Goal: Task Accomplishment & Management: Use online tool/utility

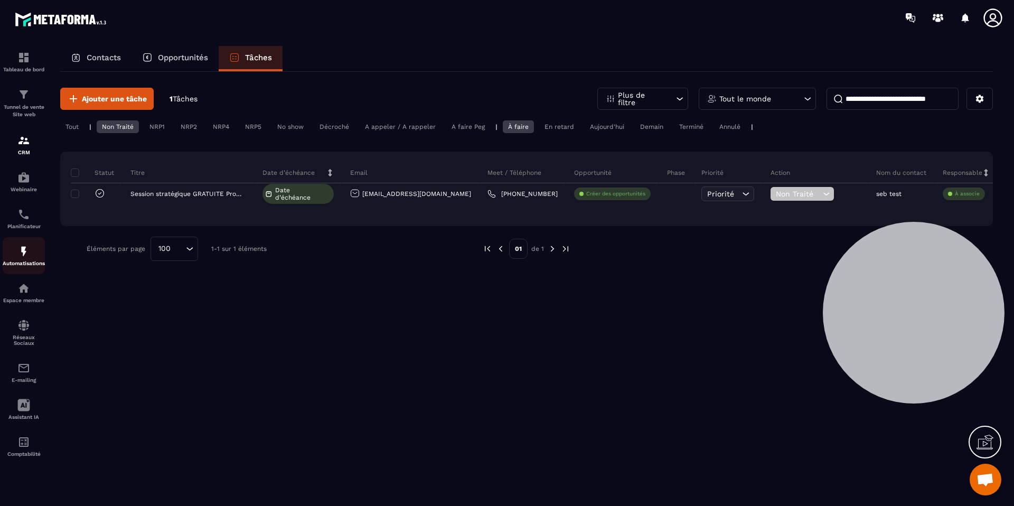
click at [27, 259] on div "Automatisations" at bounding box center [24, 255] width 42 height 21
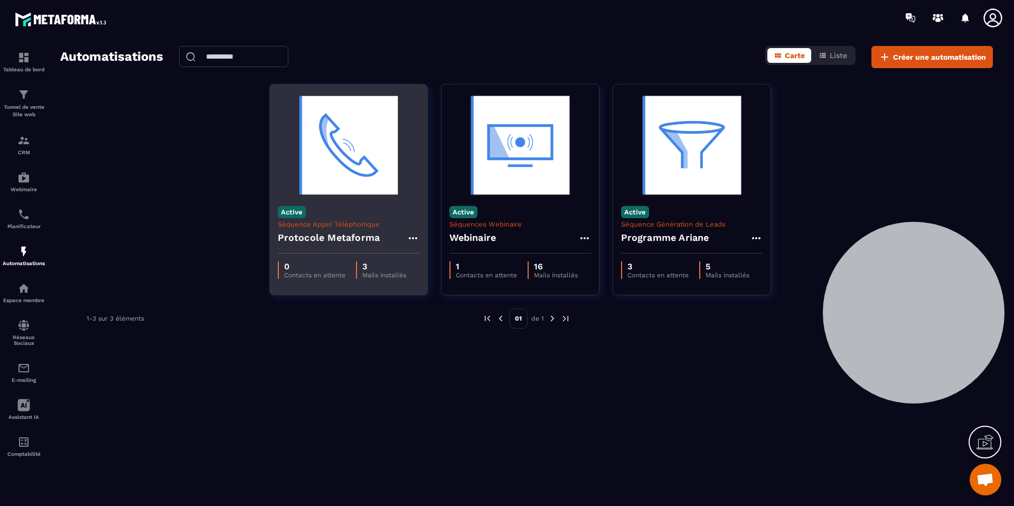
click at [371, 239] on h4 "Protocole Metaforma" at bounding box center [329, 237] width 102 height 15
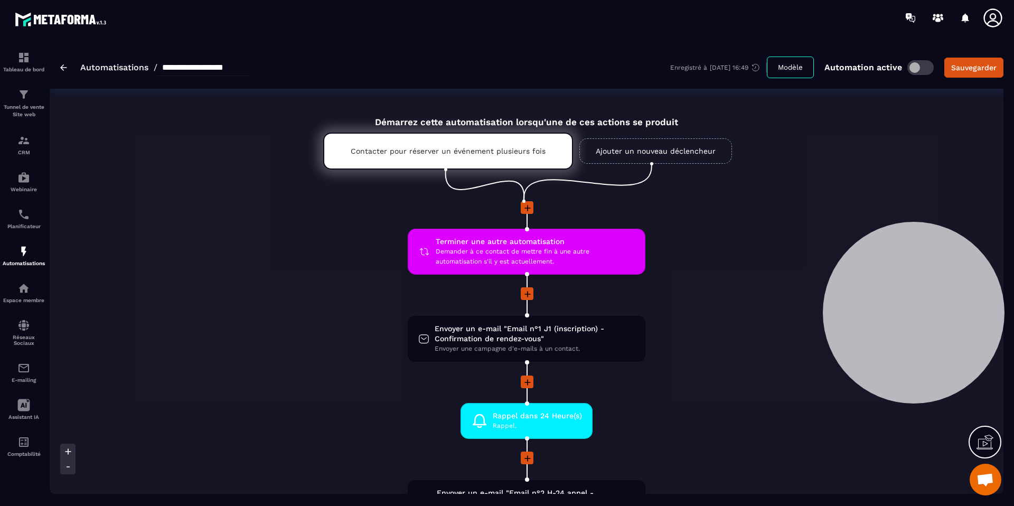
click at [525, 290] on icon at bounding box center [527, 294] width 11 height 11
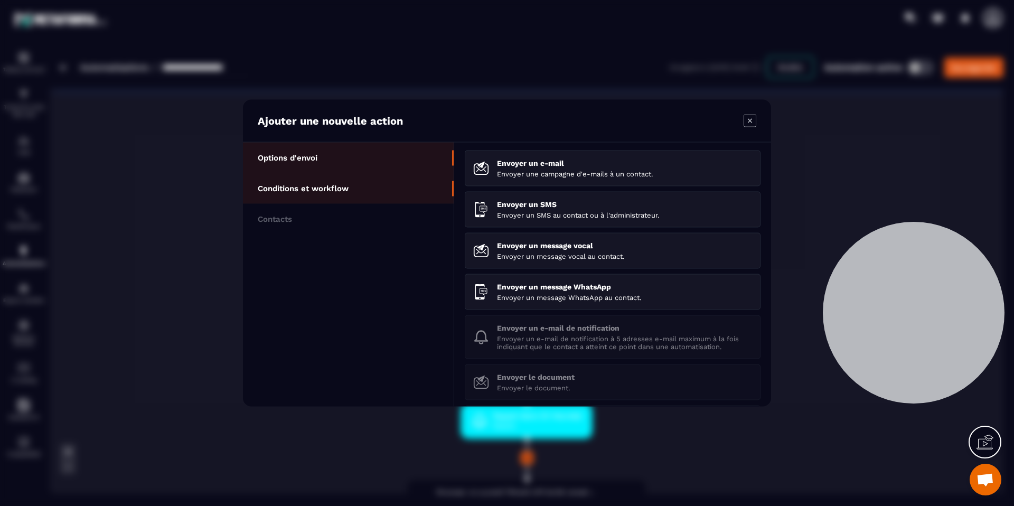
click at [409, 187] on li "Conditions et workflow" at bounding box center [348, 188] width 211 height 31
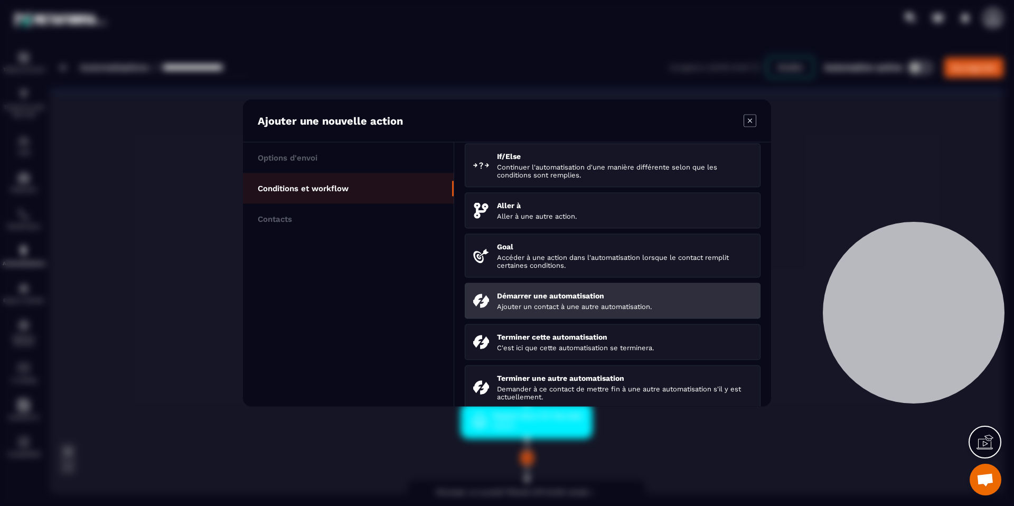
scroll to position [113, 0]
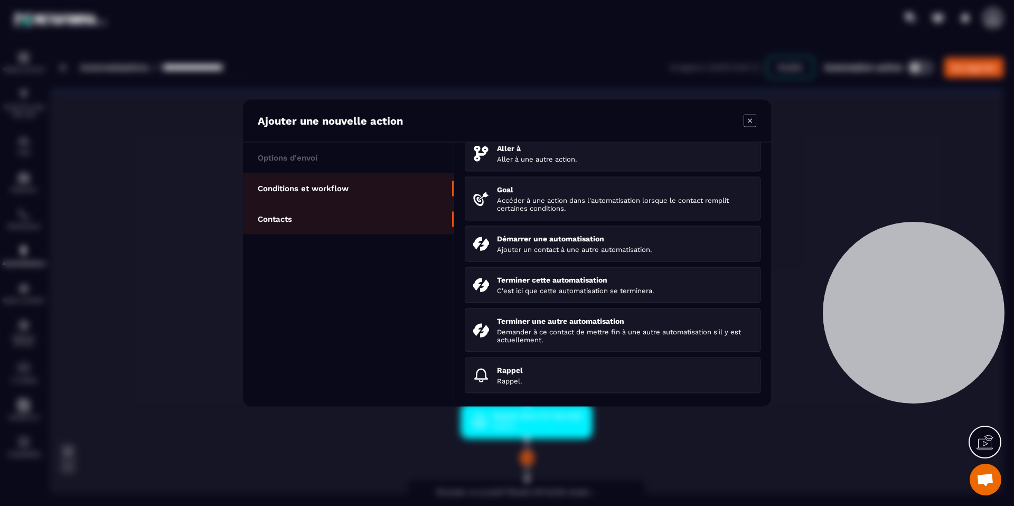
click at [327, 227] on li "Contacts" at bounding box center [348, 219] width 211 height 31
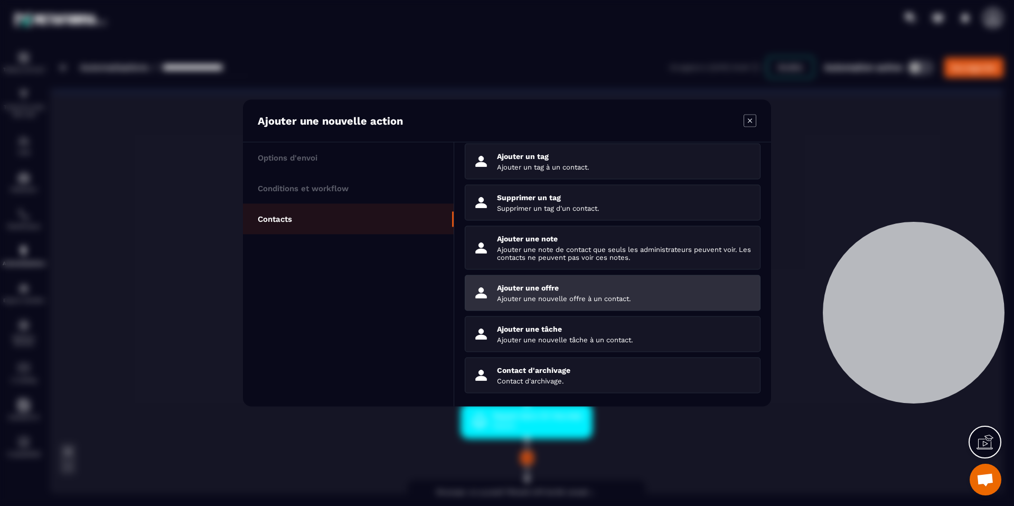
click at [569, 300] on p "Ajouter une nouvelle offre à un contact." at bounding box center [624, 299] width 255 height 8
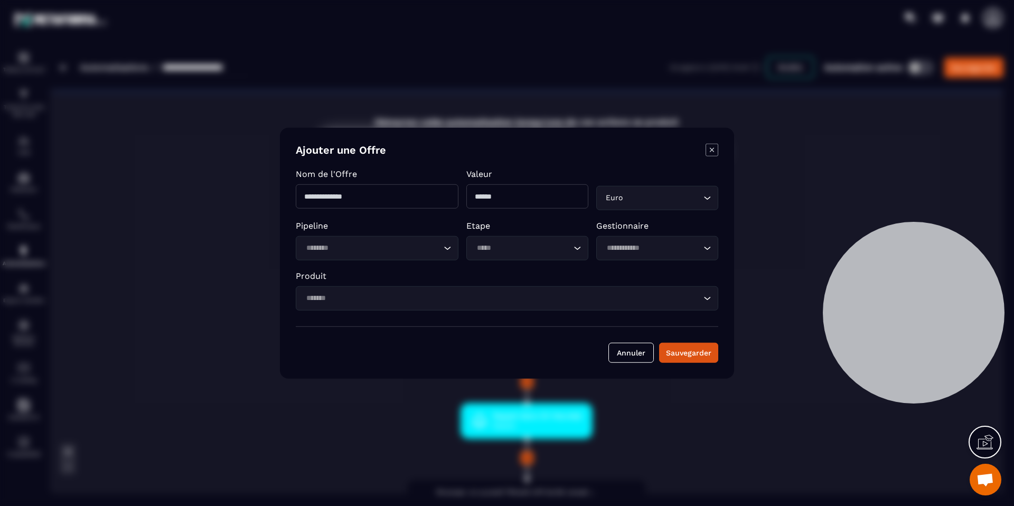
click at [410, 202] on input "Modal window" at bounding box center [377, 196] width 163 height 24
type input "*"
type input "******"
click at [531, 190] on input "Modal window" at bounding box center [527, 196] width 122 height 24
click at [367, 244] on input "Search for option" at bounding box center [372, 248] width 138 height 12
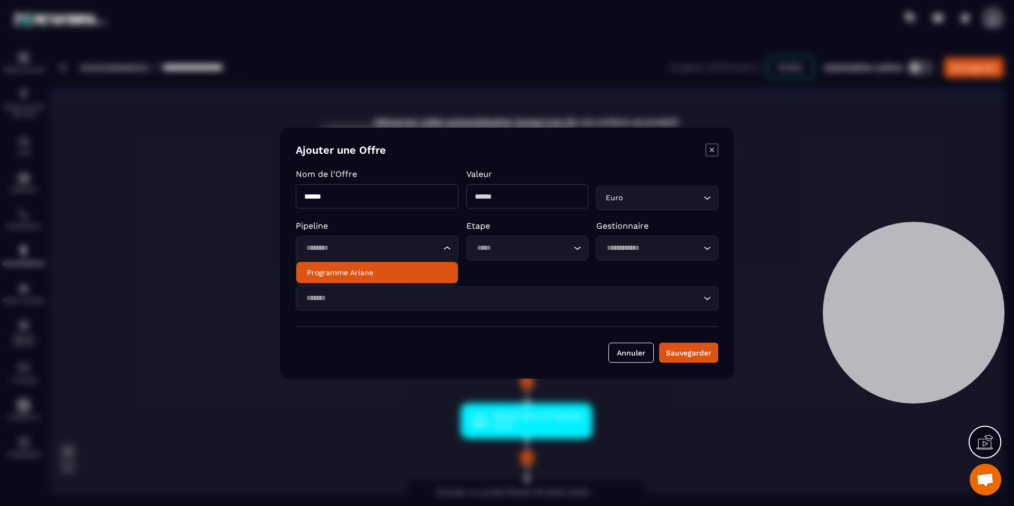
click at [364, 271] on p "Programme Ariane" at bounding box center [377, 272] width 140 height 11
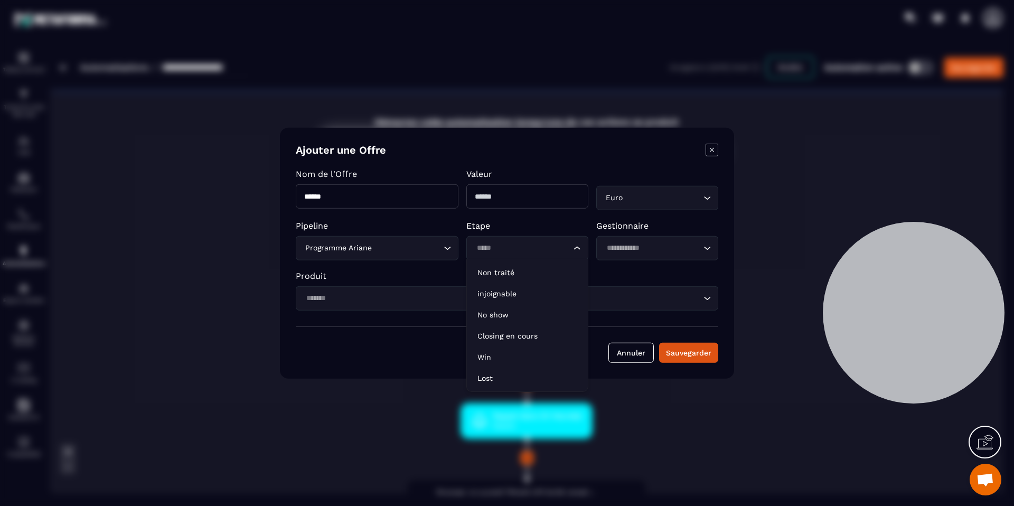
click at [484, 244] on input "Search for option" at bounding box center [522, 248] width 98 height 12
click at [530, 272] on p "Non traité" at bounding box center [527, 272] width 100 height 11
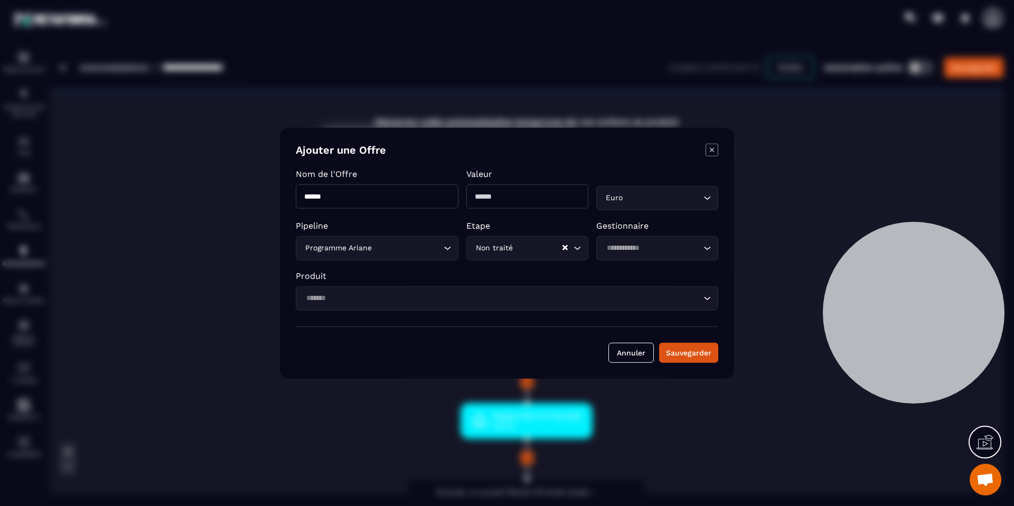
click at [530, 294] on input "Search for option" at bounding box center [502, 298] width 398 height 12
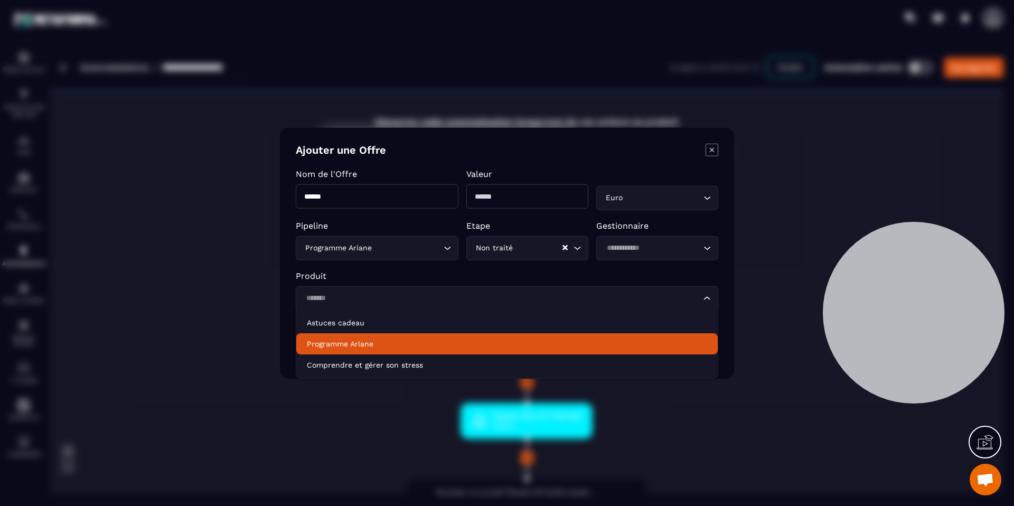
click at [357, 345] on p "Programme Ariane" at bounding box center [507, 343] width 400 height 11
type input "*******"
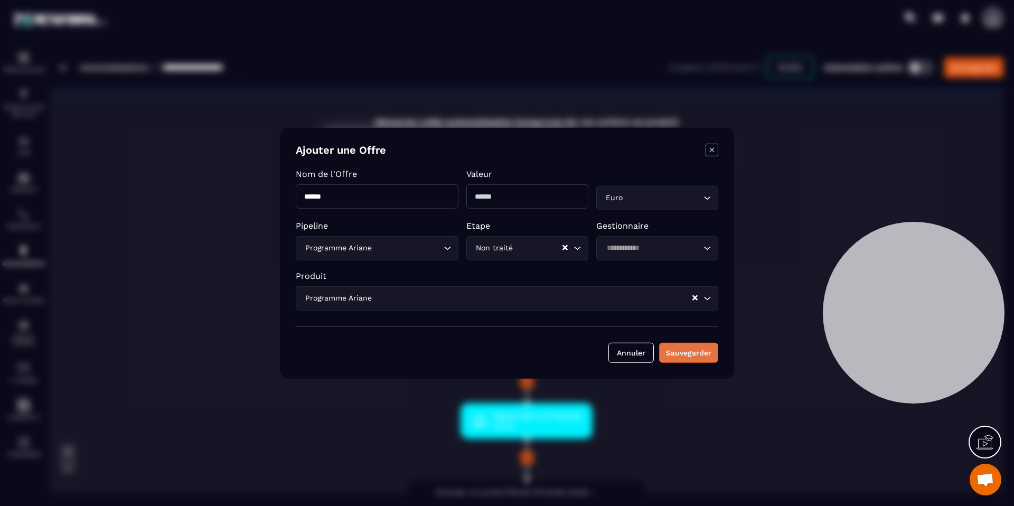
click at [707, 355] on button "Sauvegarder" at bounding box center [688, 352] width 59 height 20
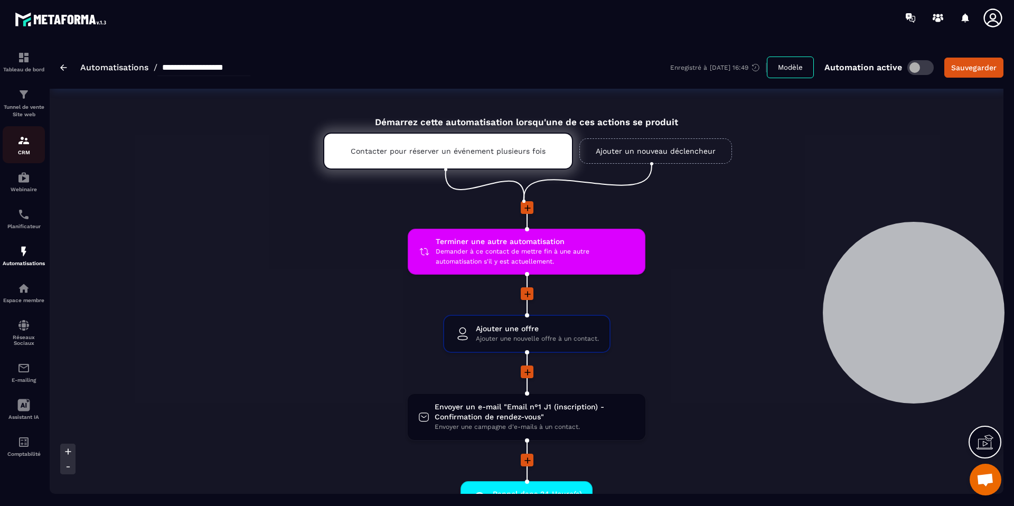
click at [27, 144] on img at bounding box center [23, 140] width 13 height 13
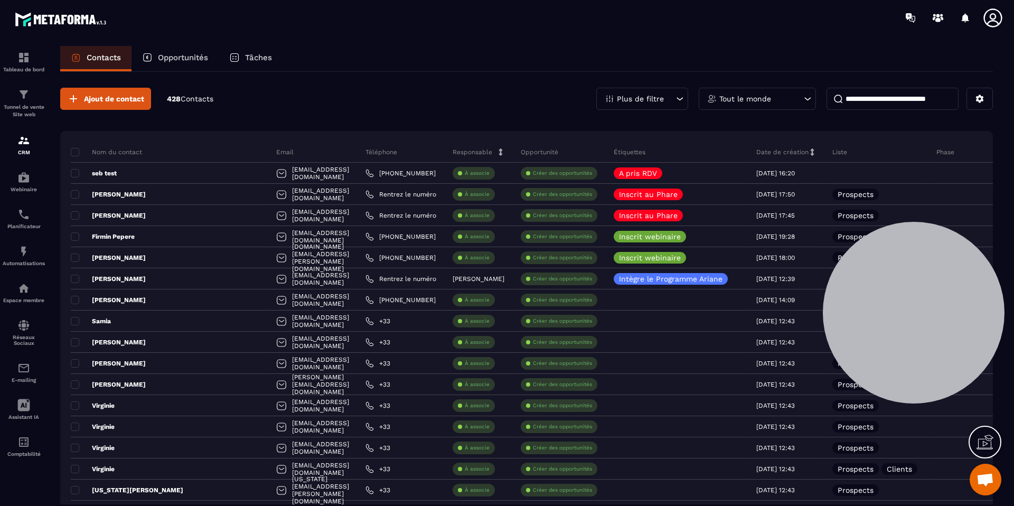
click at [266, 55] on p "Tâches" at bounding box center [258, 58] width 27 height 10
